Goal: Check status: Check status

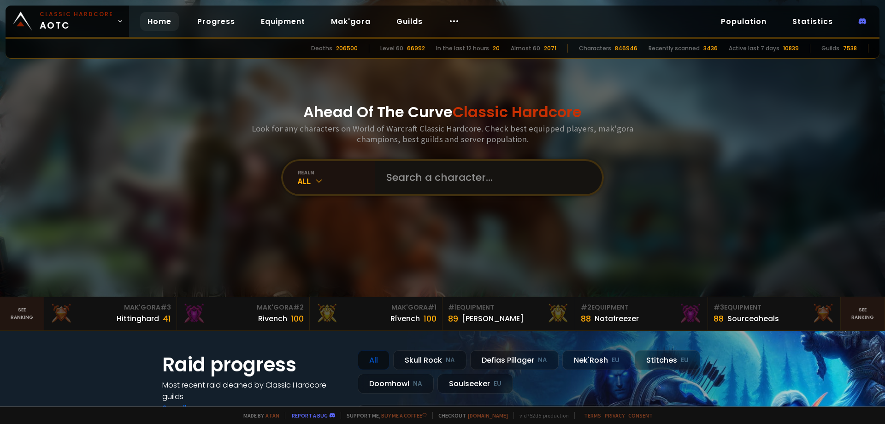
click at [417, 173] on input "text" at bounding box center [486, 177] width 210 height 33
paste input "Aldregx"
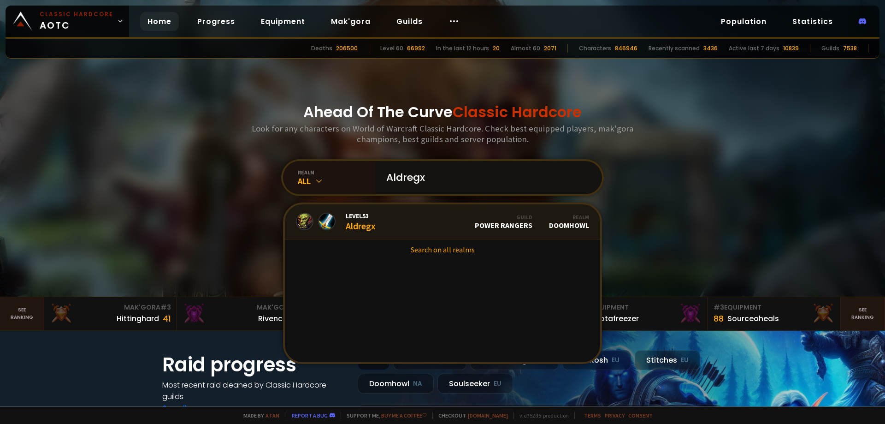
type input "Aldregx"
click at [426, 220] on link "Level 53 Aldregx Guild Power Rangers Realm Doomhowl" at bounding box center [442, 221] width 315 height 35
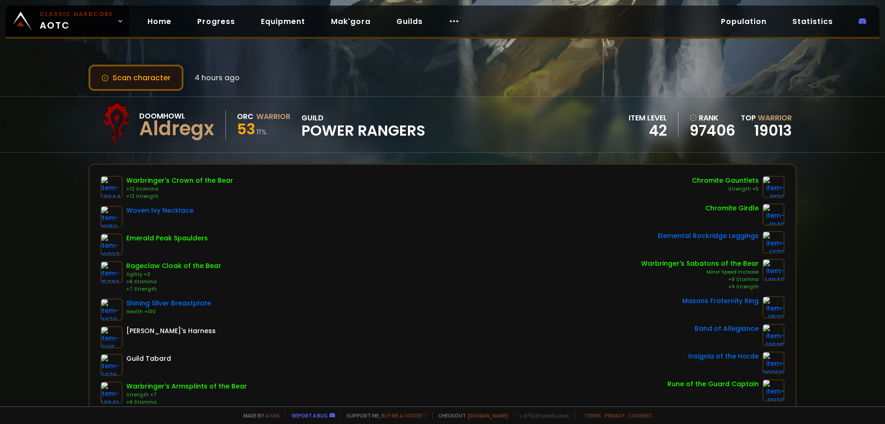
click at [140, 80] on button "Scan character" at bounding box center [136, 78] width 95 height 26
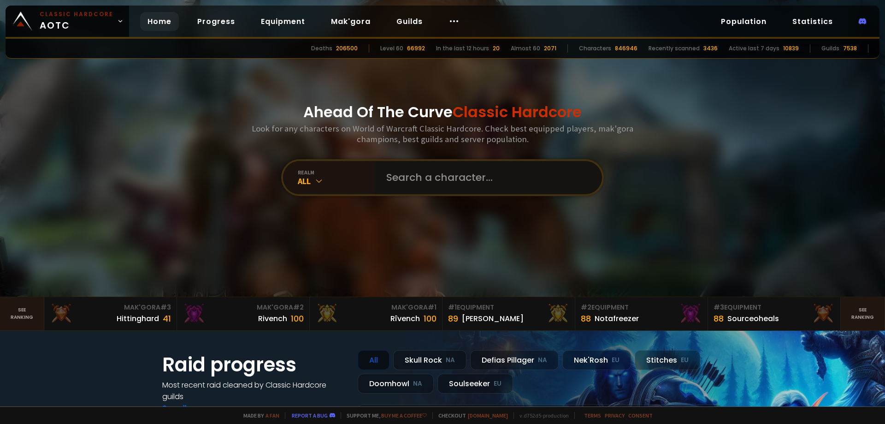
click at [485, 181] on input "text" at bounding box center [486, 177] width 210 height 33
paste input "Aldregx"
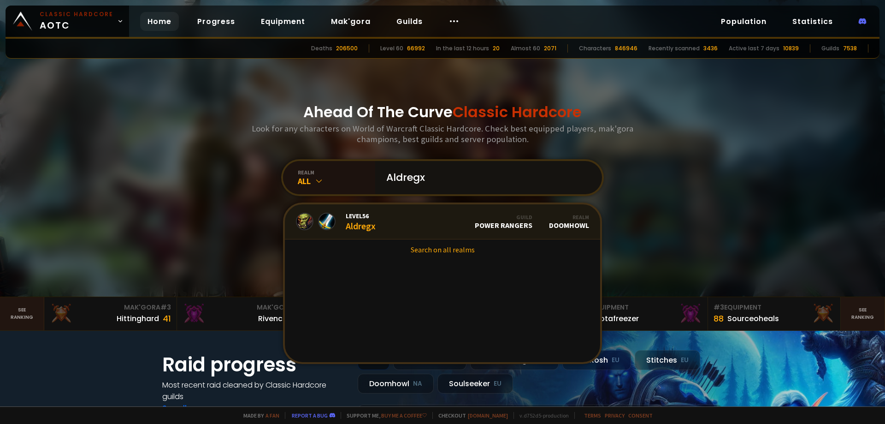
type input "Aldregx"
click at [457, 219] on link "Level 56 Aldregx Guild Power Rangers Realm Doomhowl" at bounding box center [442, 221] width 315 height 35
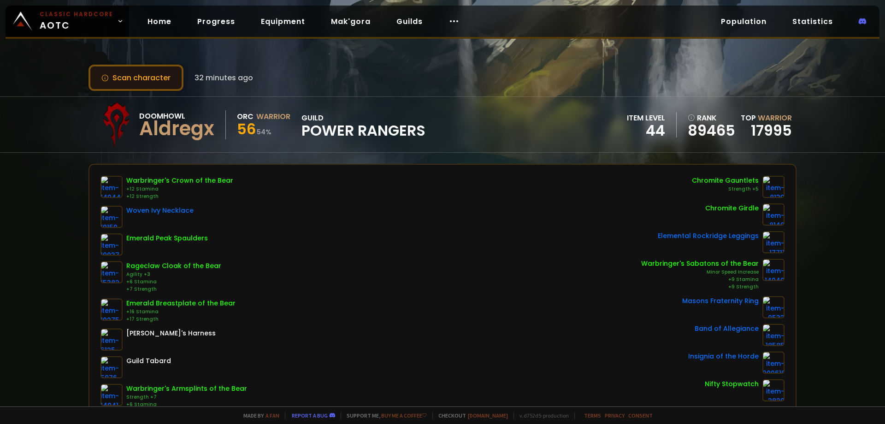
click at [146, 77] on button "Scan character" at bounding box center [136, 78] width 95 height 26
